Goal: Navigation & Orientation: Find specific page/section

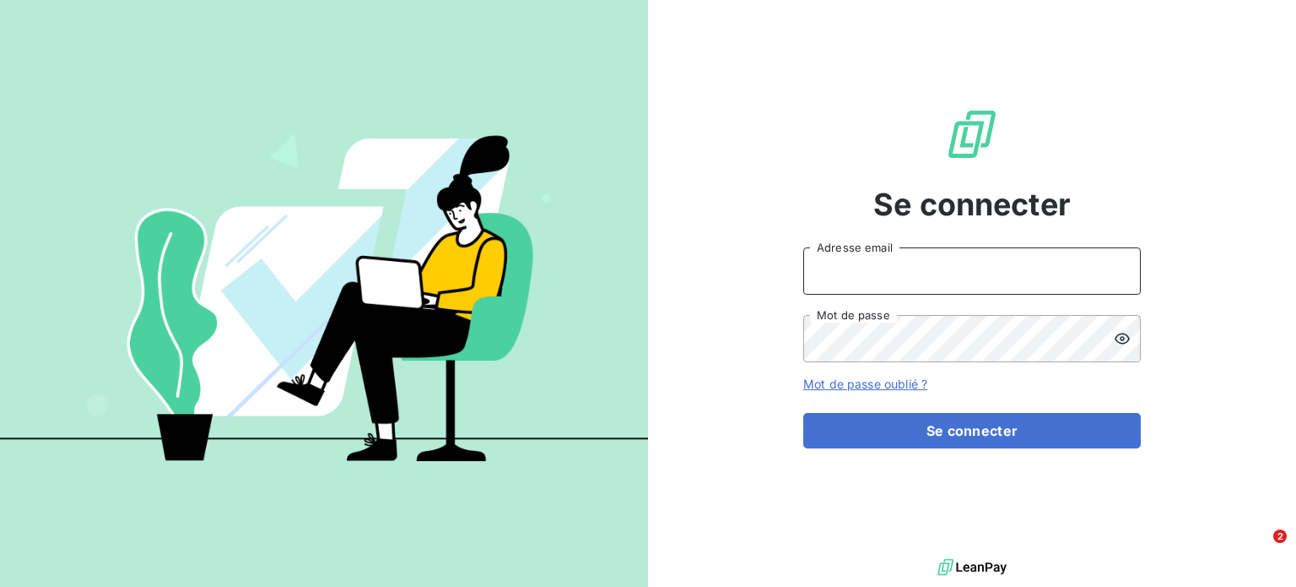
click at [1026, 266] on input "Adresse email" at bounding box center [973, 270] width 338 height 47
type input "comptable@origami-marketplace.com"
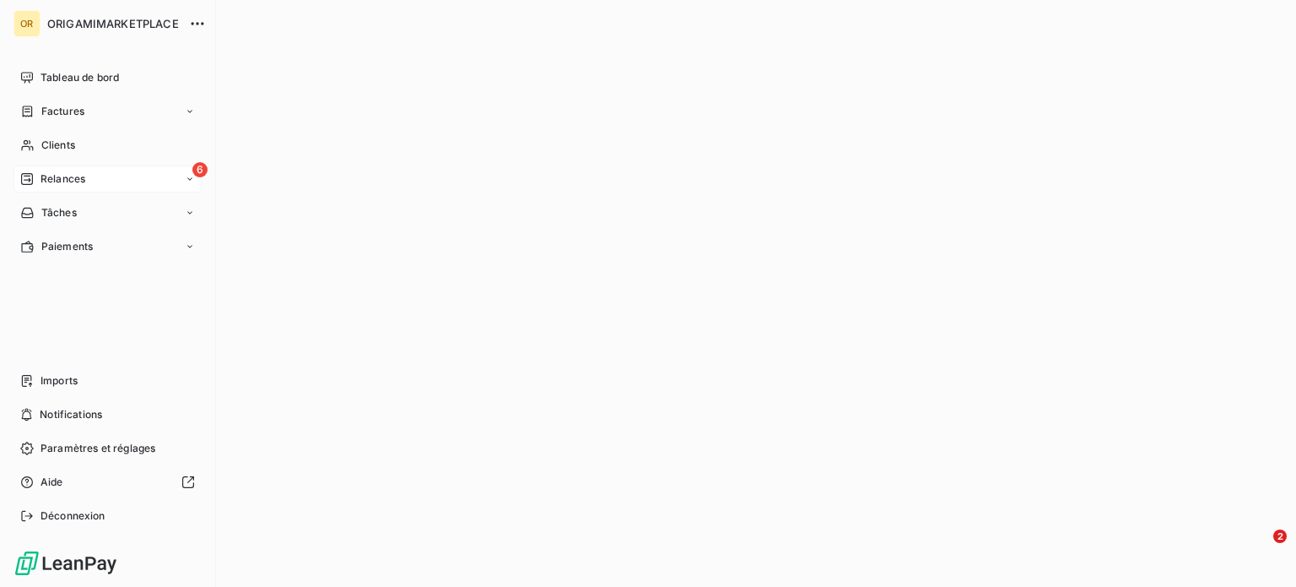
click at [44, 181] on span "Relances" at bounding box center [63, 178] width 45 height 15
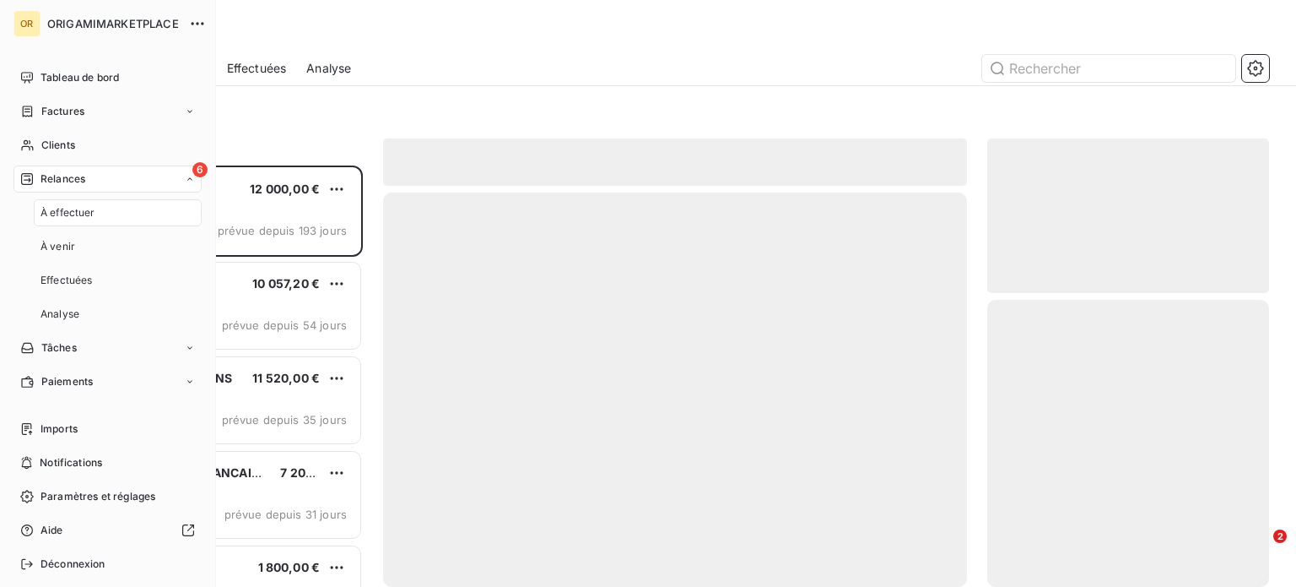
scroll to position [409, 268]
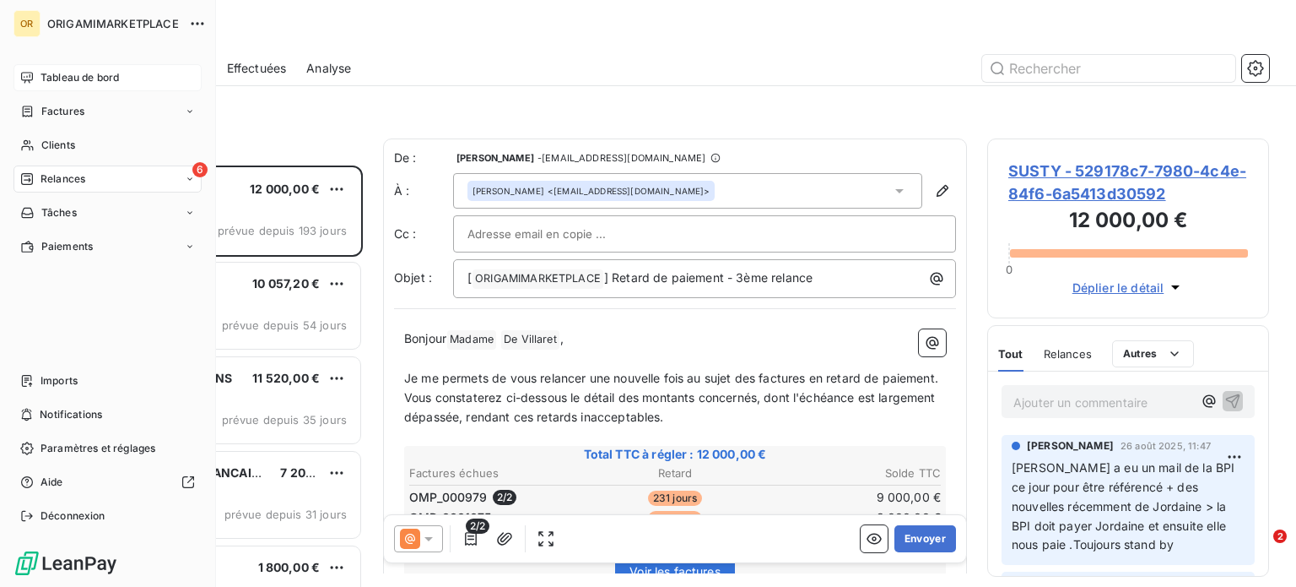
click at [98, 78] on span "Tableau de bord" at bounding box center [80, 77] width 78 height 15
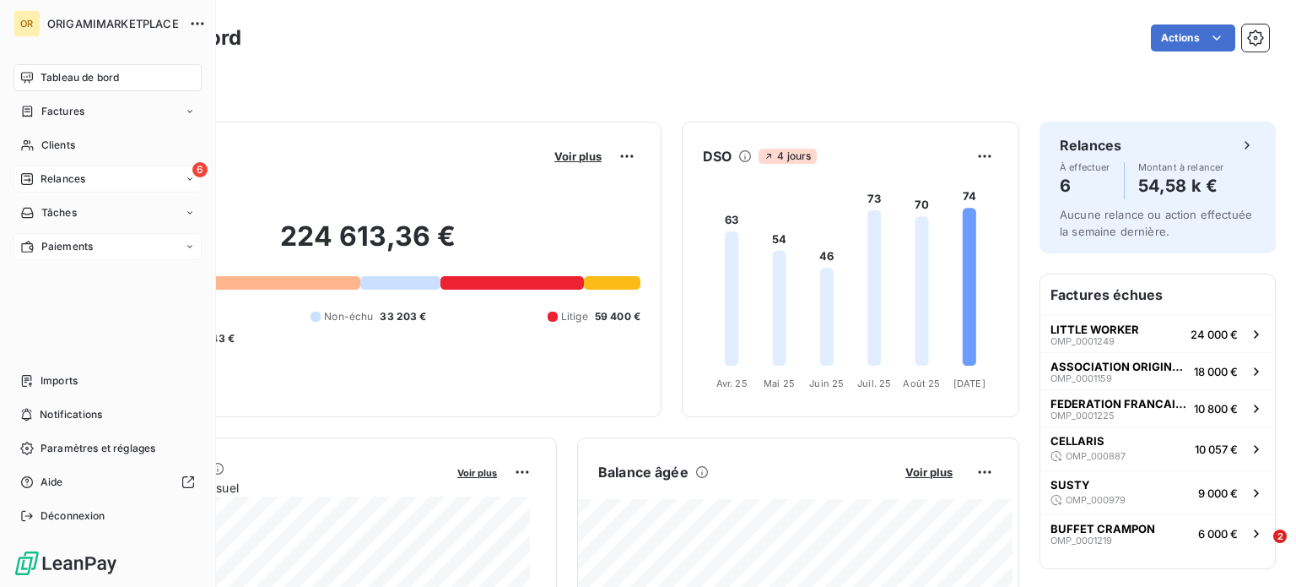
click at [186, 243] on icon at bounding box center [190, 246] width 10 height 10
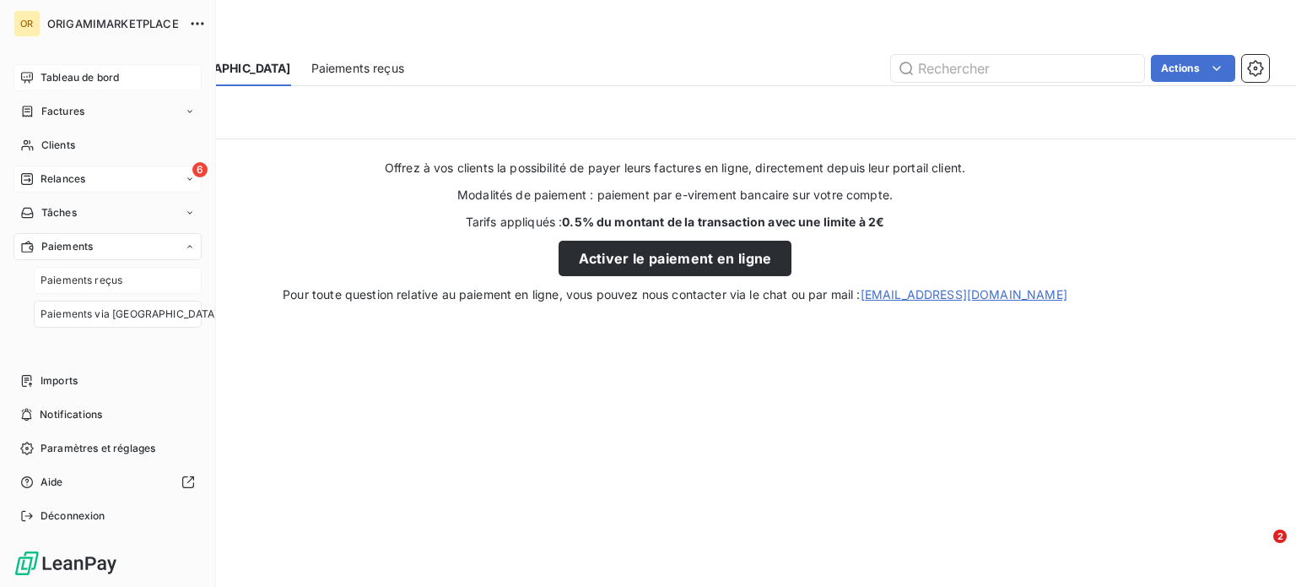
click at [99, 282] on span "Paiements reçus" at bounding box center [82, 280] width 82 height 15
